Goal: Information Seeking & Learning: Learn about a topic

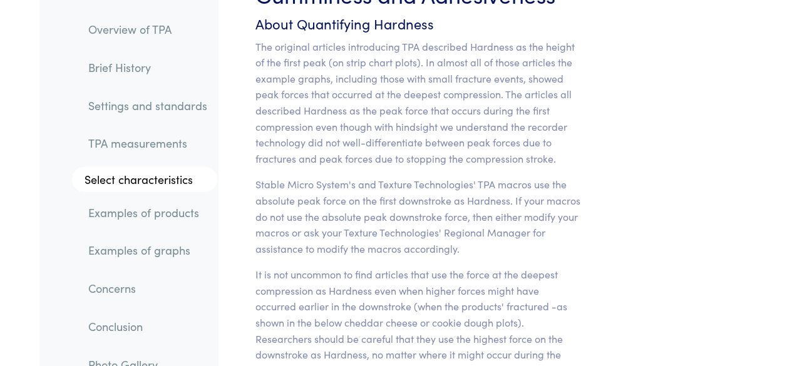
scroll to position [11105, 0]
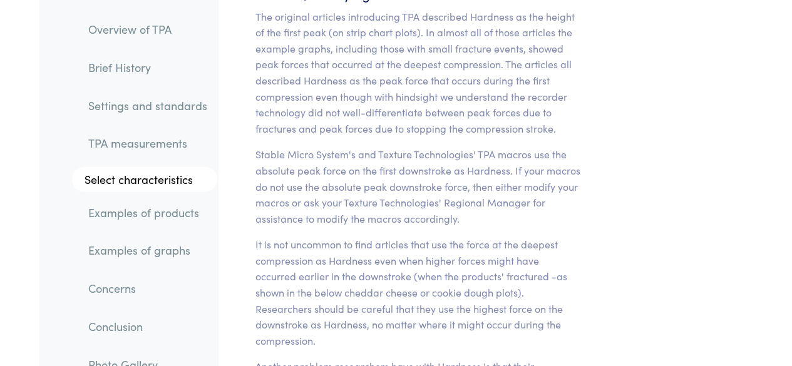
click at [462, 237] on p "It is not uncommon to find articles that use the force at the deepest compressi…" at bounding box center [418, 293] width 326 height 112
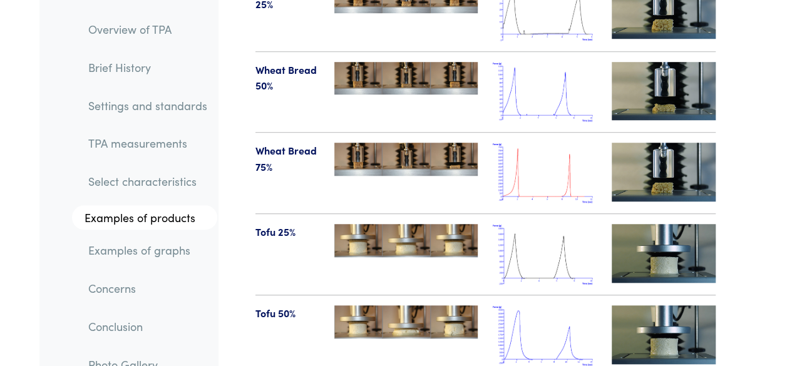
scroll to position [14755, 0]
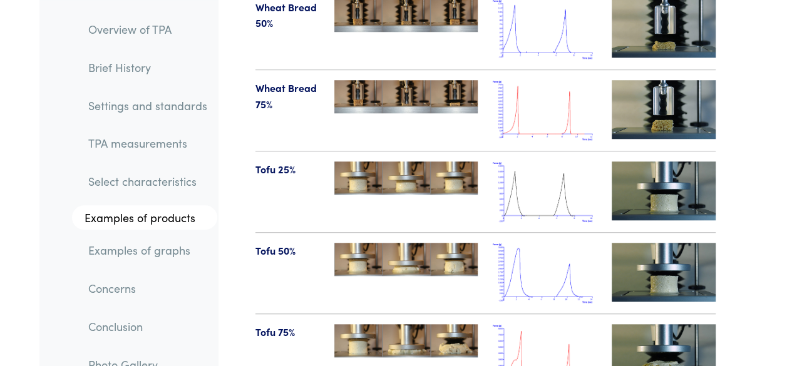
click at [379, 243] on img at bounding box center [405, 259] width 143 height 33
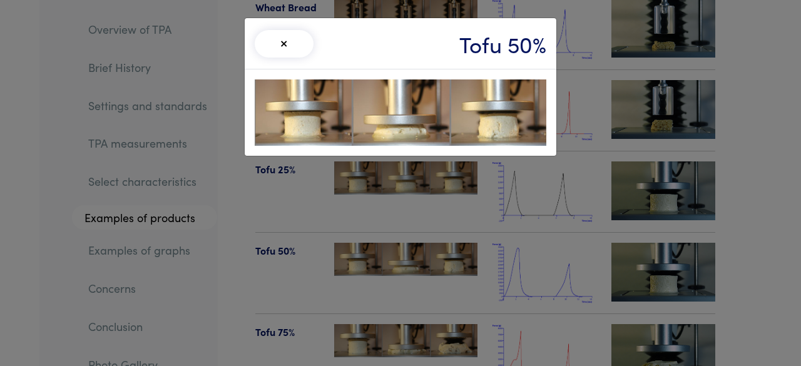
click at [436, 100] on img at bounding box center [401, 113] width 292 height 66
click at [297, 41] on button "×" at bounding box center [284, 44] width 59 height 28
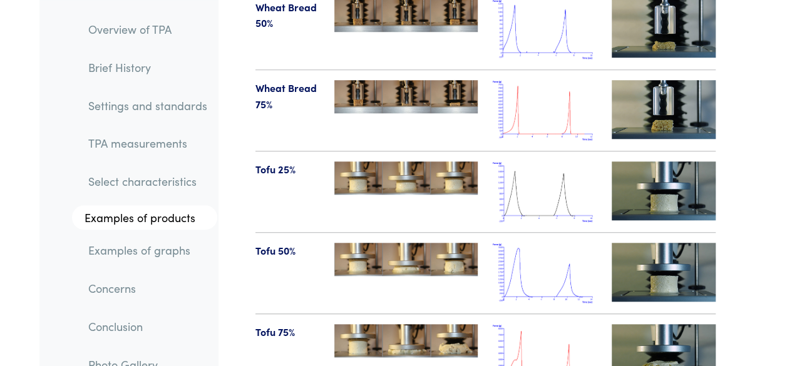
click at [554, 243] on img at bounding box center [545, 273] width 104 height 61
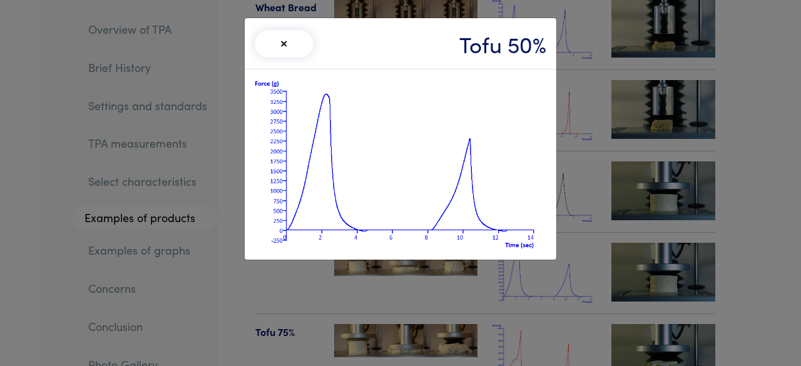
click at [300, 103] on img at bounding box center [401, 165] width 292 height 170
click at [277, 37] on button "×" at bounding box center [284, 44] width 59 height 28
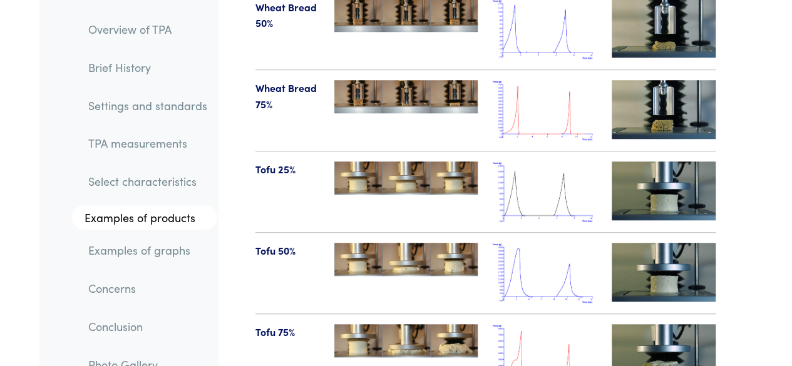
click at [652, 243] on img at bounding box center [664, 272] width 104 height 58
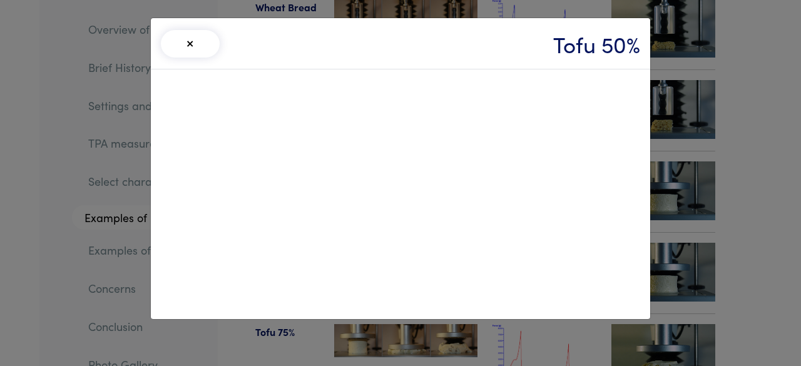
click at [183, 42] on button "×" at bounding box center [190, 44] width 59 height 28
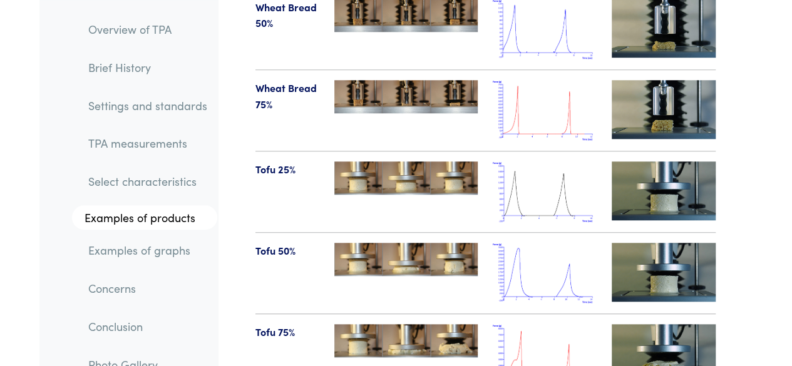
scroll to position [14692, 0]
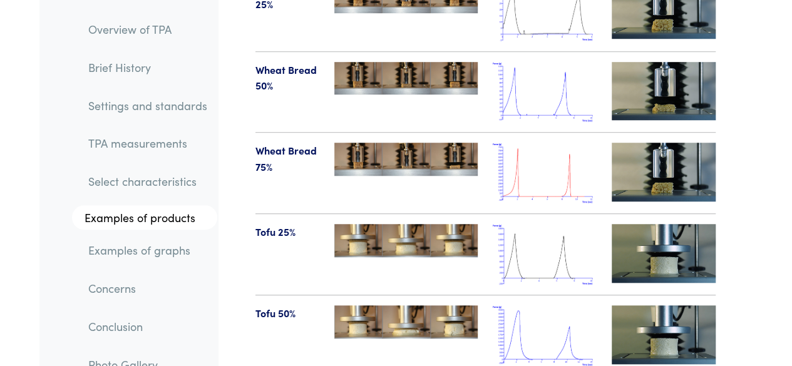
click at [538, 224] on img at bounding box center [545, 254] width 104 height 61
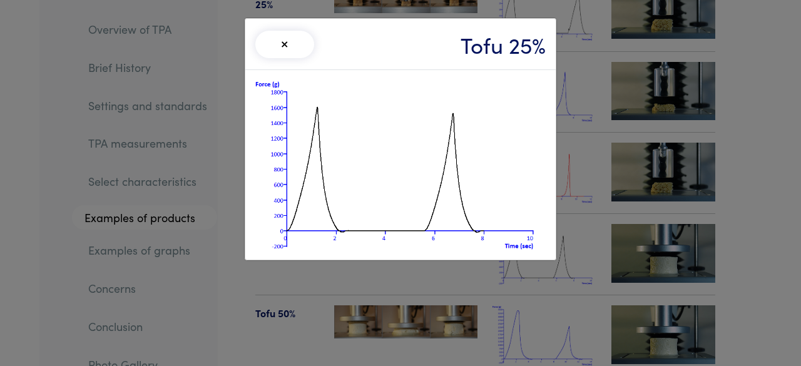
click at [567, 97] on div "× Tofu 25%" at bounding box center [400, 183] width 801 height 366
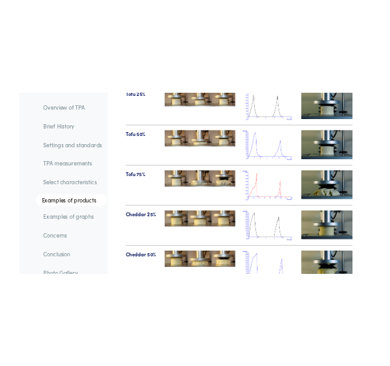
scroll to position [14942, 0]
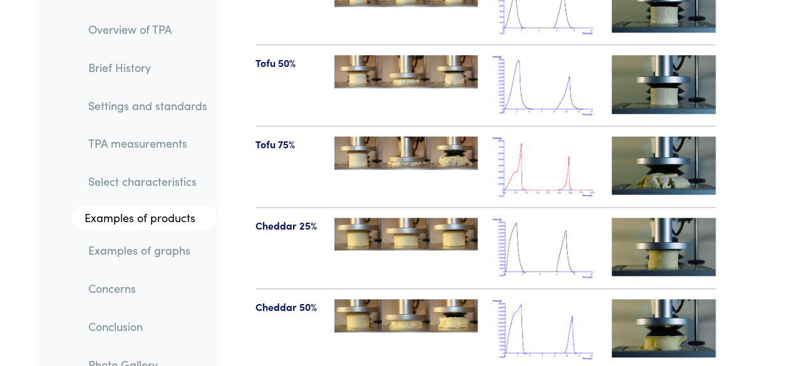
click at [548, 218] on img at bounding box center [545, 248] width 104 height 61
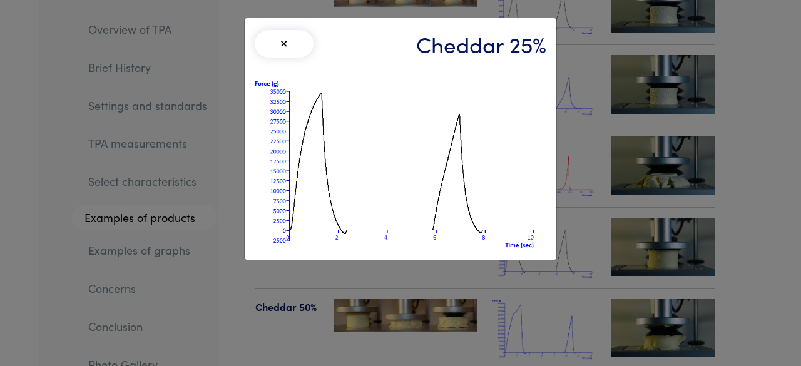
click at [585, 188] on div "× Cheddar 25%" at bounding box center [400, 183] width 801 height 366
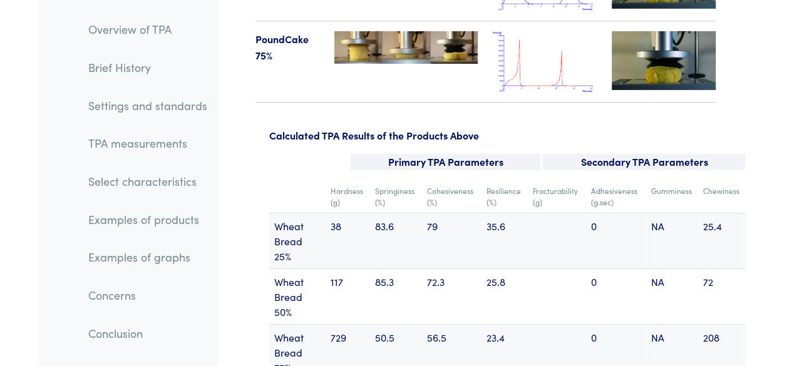
scroll to position [16289, 0]
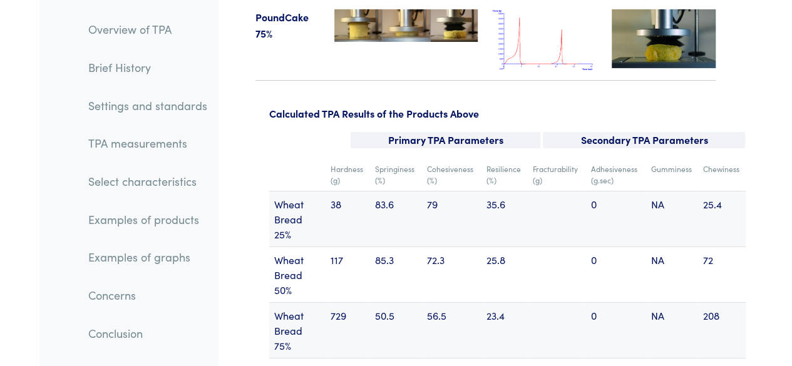
click at [191, 235] on li "Examples of graphs" at bounding box center [138, 253] width 158 height 38
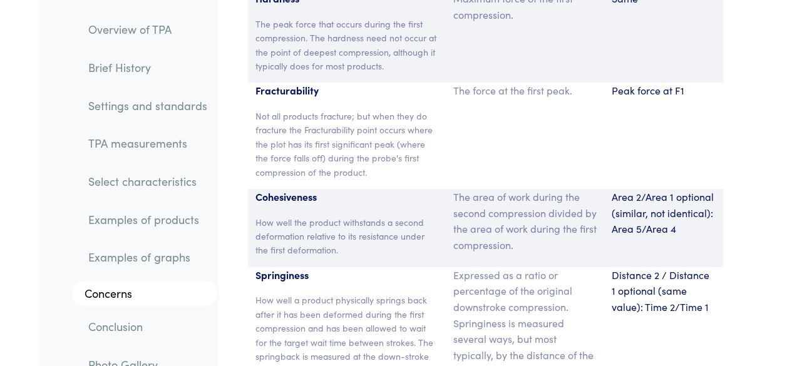
scroll to position [9454, 0]
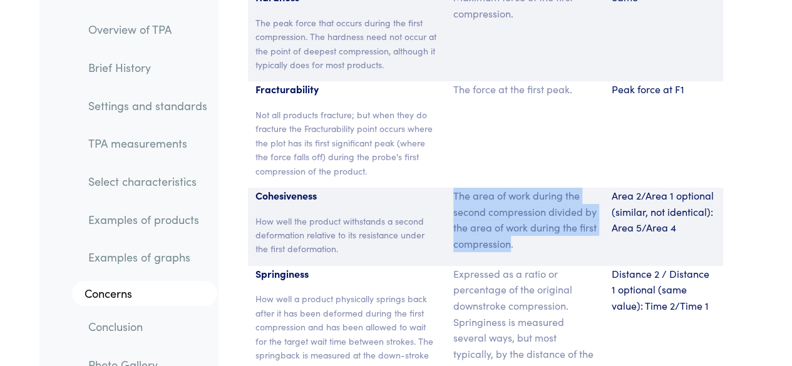
drag, startPoint x: 454, startPoint y: 101, endPoint x: 531, endPoint y: 162, distance: 98.1
click at [531, 188] on div "The area of work during the second compression divided by the area of work duri…" at bounding box center [525, 227] width 158 height 78
copy p "The area of work during the second compression divided by the area of work duri…"
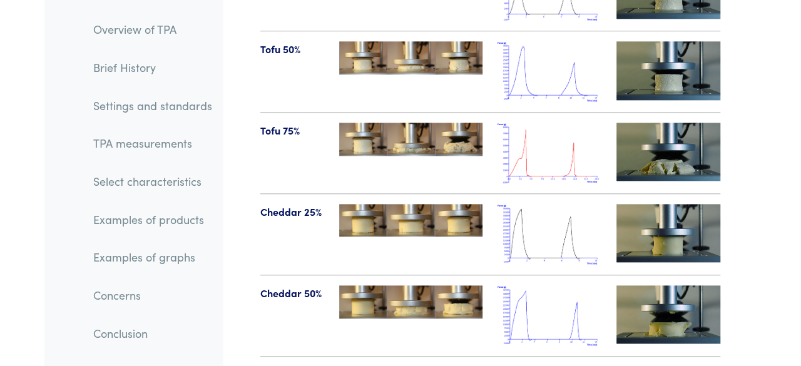
scroll to position [14956, 0]
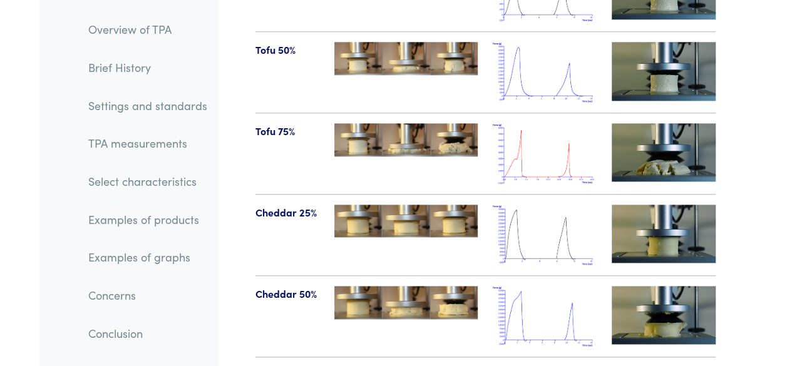
click at [543, 205] on img at bounding box center [545, 235] width 104 height 61
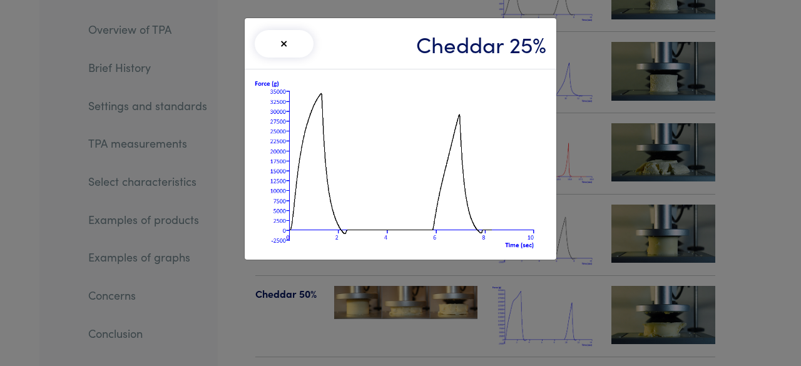
click at [321, 141] on img at bounding box center [401, 165] width 292 height 170
click at [657, 168] on div "× Cheddar 25%" at bounding box center [400, 183] width 801 height 366
click at [282, 38] on button "×" at bounding box center [284, 44] width 59 height 28
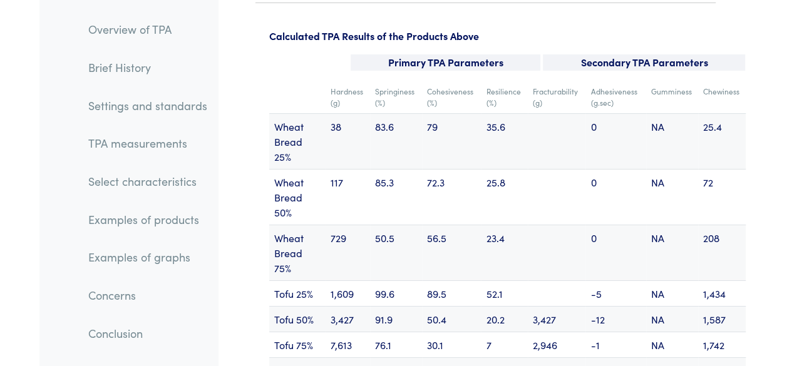
scroll to position [16521, 0]
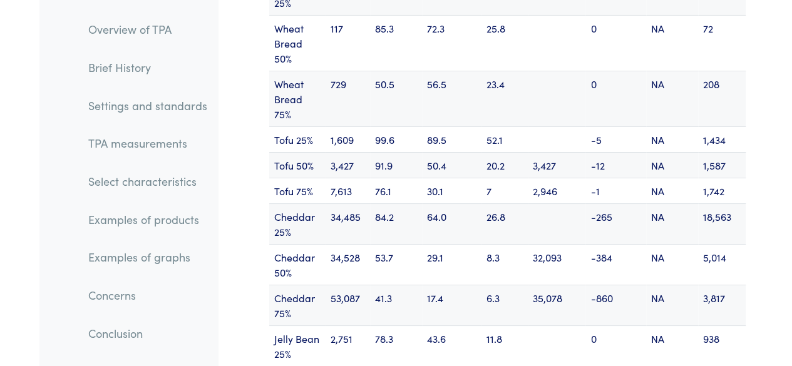
click at [346, 244] on td "34,528" at bounding box center [348, 264] width 45 height 41
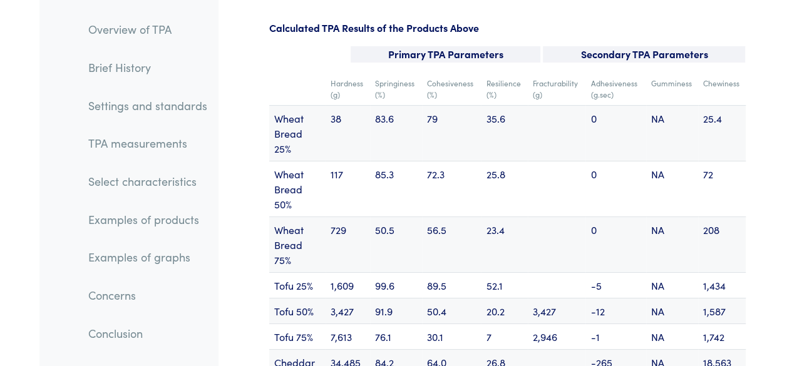
scroll to position [16438, 0]
